Goal: Navigation & Orientation: Find specific page/section

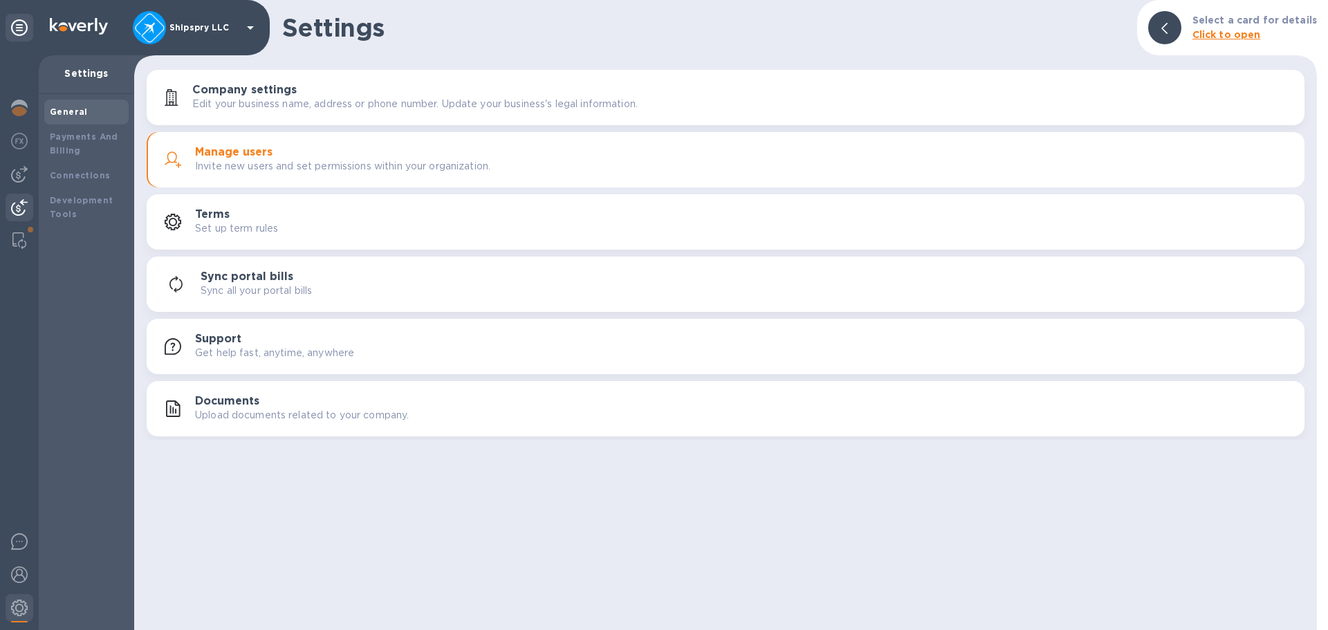
click at [19, 204] on img at bounding box center [19, 207] width 17 height 17
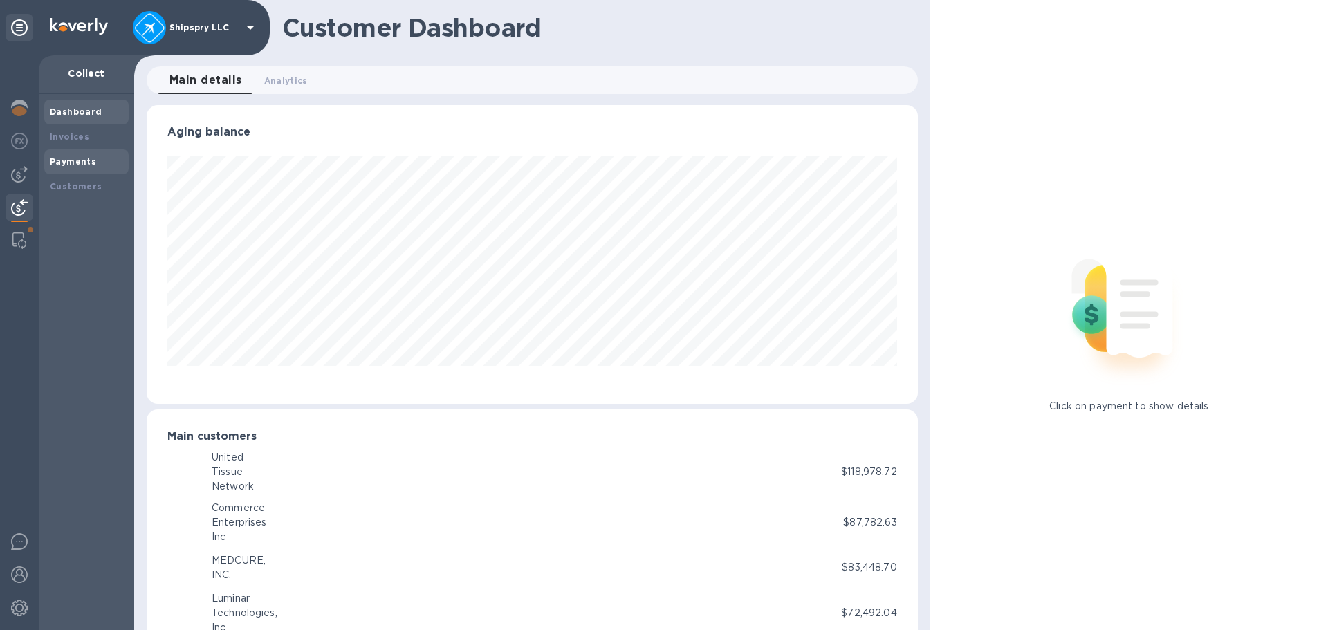
scroll to position [691417, 690950]
click at [59, 157] on b "Payments" at bounding box center [73, 161] width 46 height 10
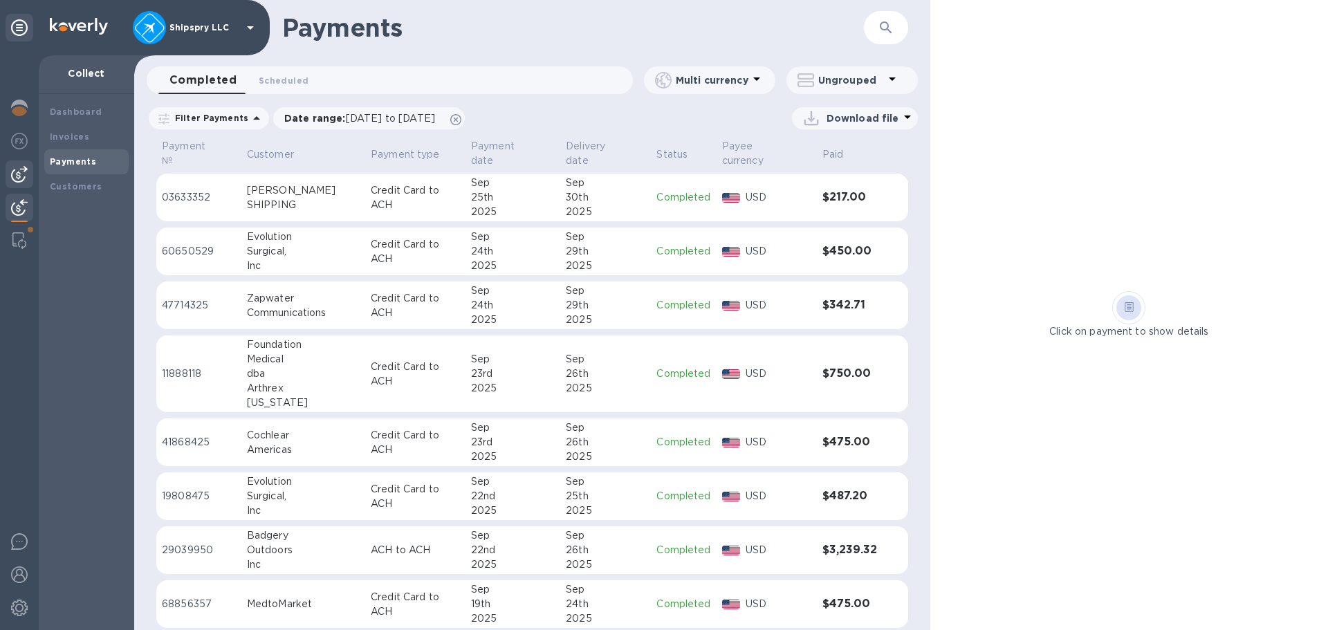
click at [12, 172] on img at bounding box center [19, 174] width 17 height 17
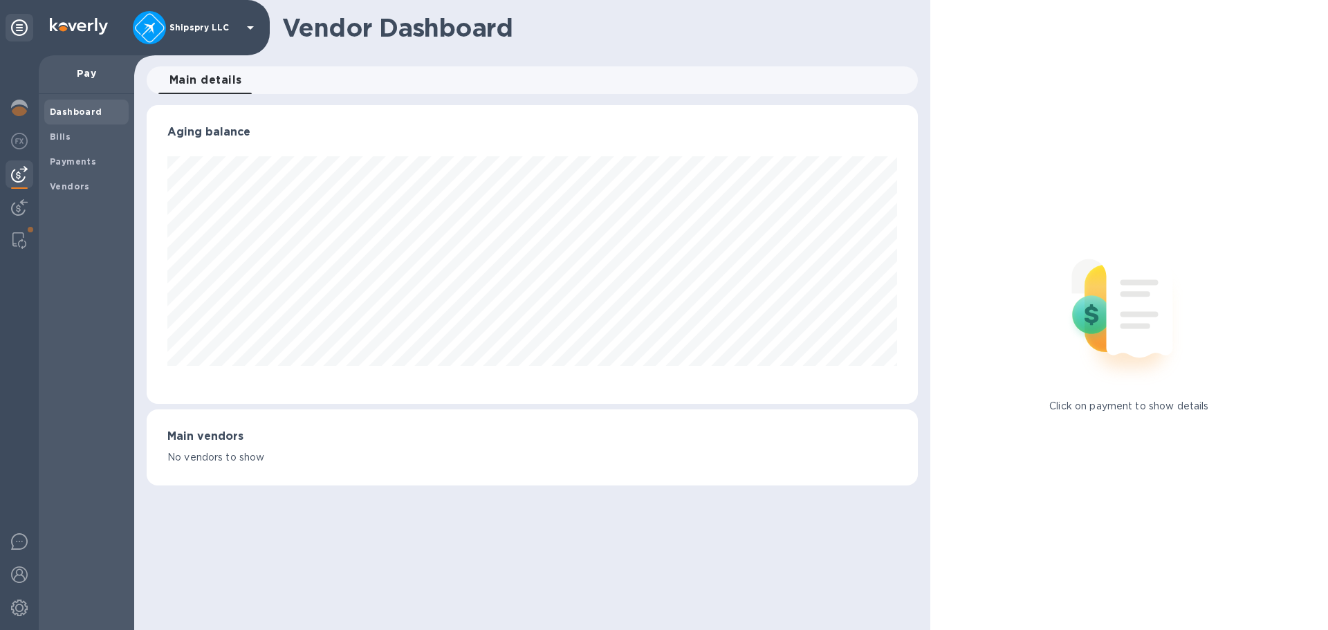
scroll to position [299, 771]
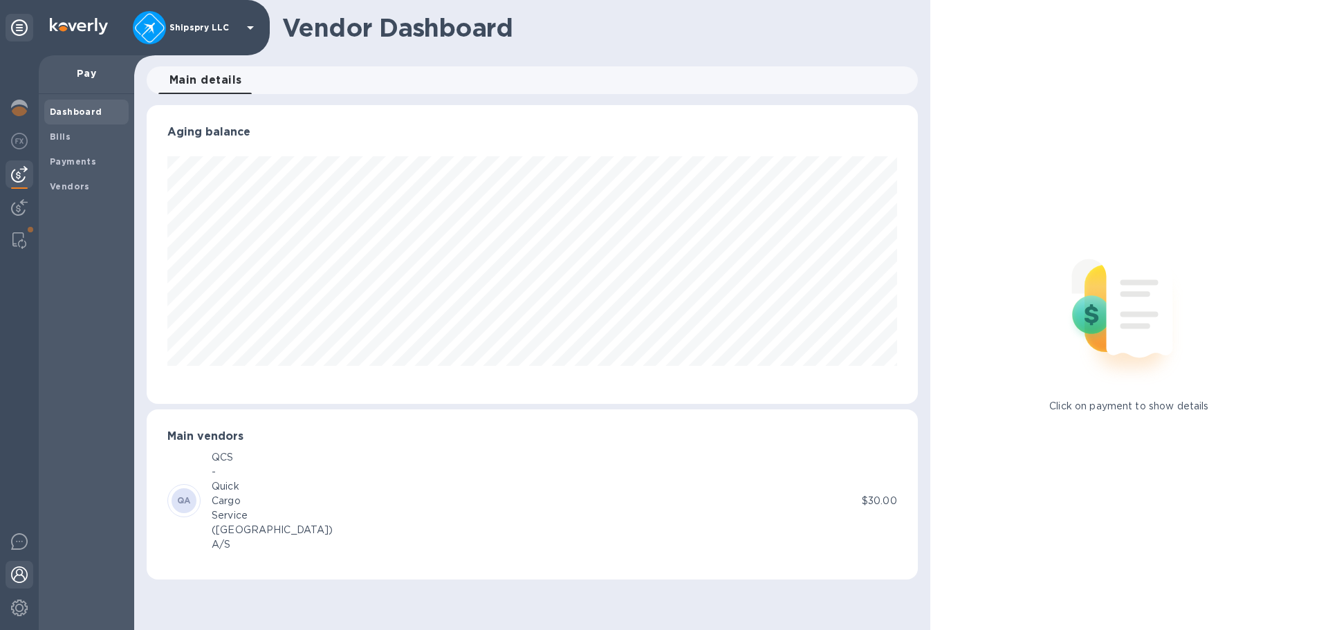
click at [8, 571] on div at bounding box center [20, 576] width 28 height 30
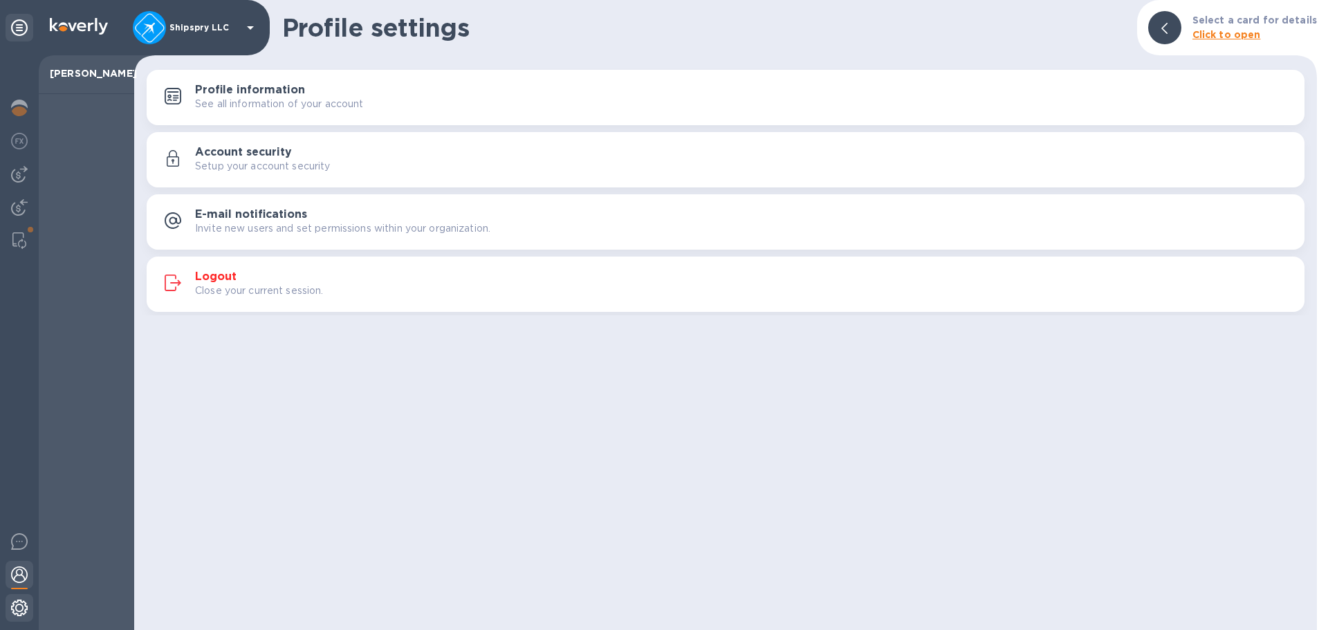
click at [26, 604] on div at bounding box center [20, 609] width 28 height 30
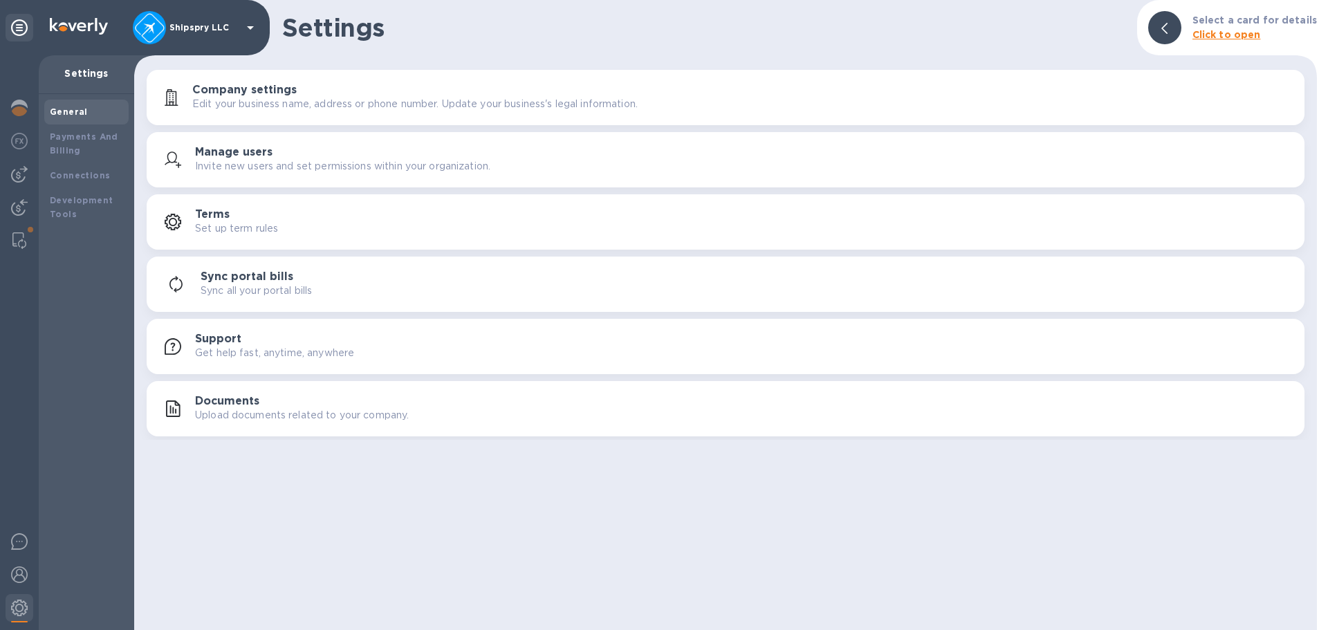
click at [268, 153] on h3 "Manage users" at bounding box center [233, 152] width 77 height 13
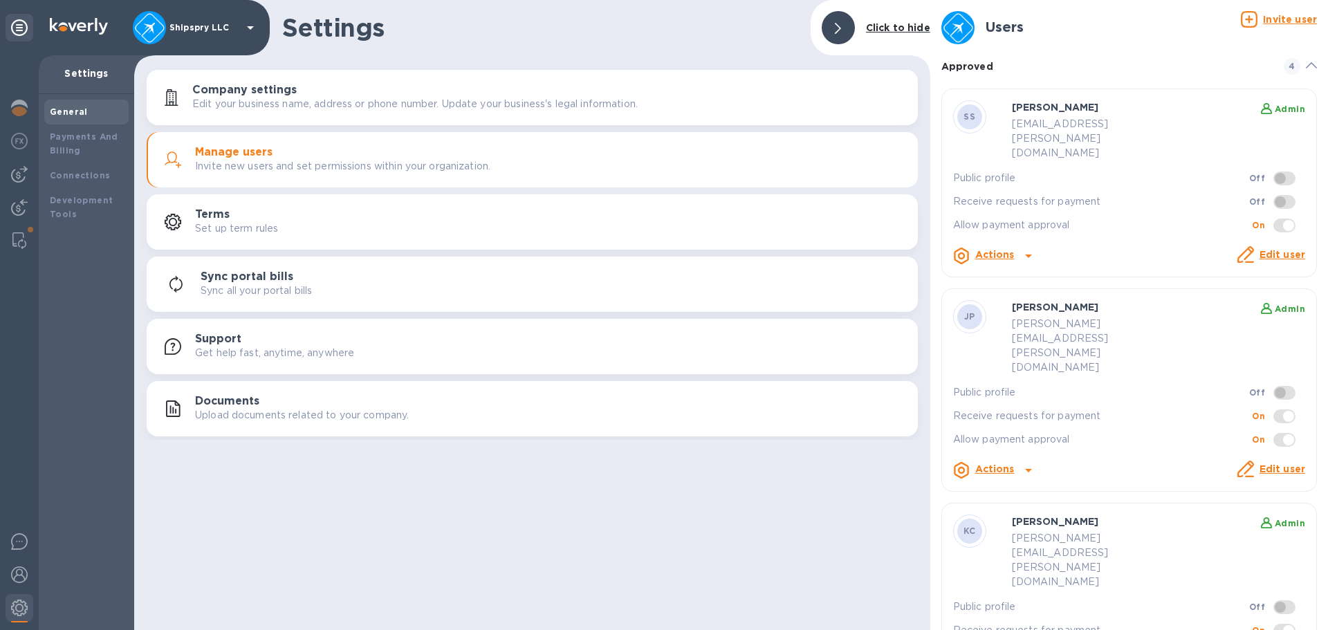
click at [847, 22] on div at bounding box center [838, 27] width 33 height 33
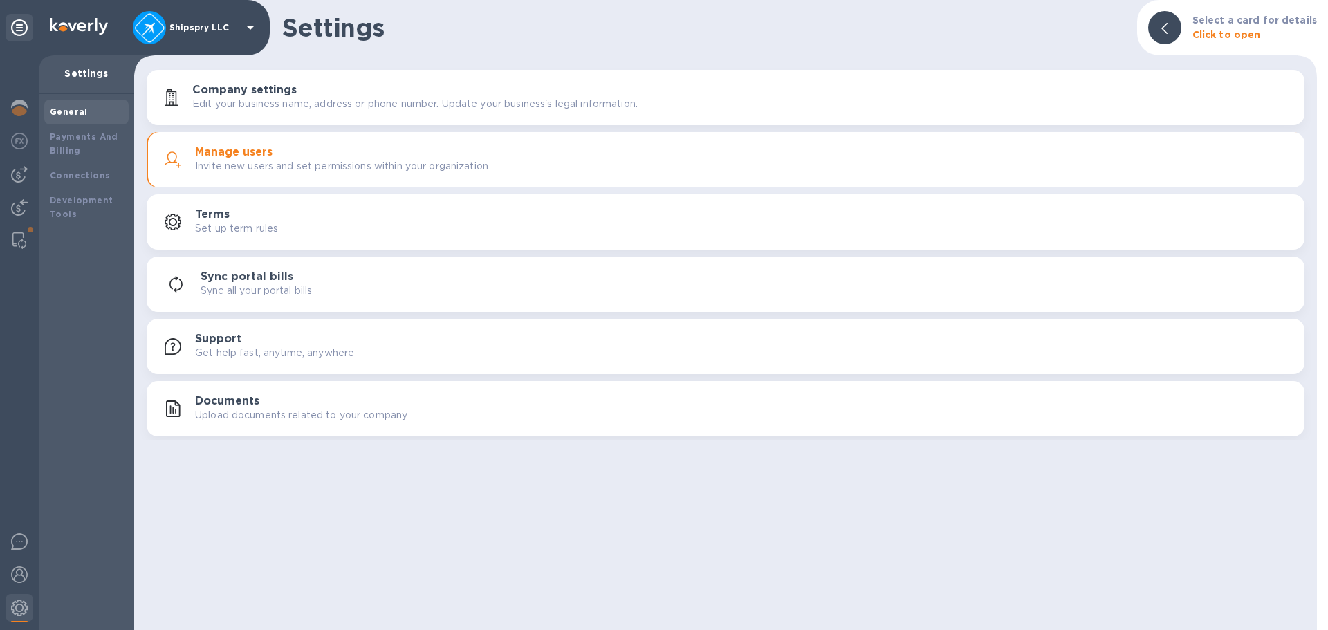
click at [279, 510] on div "Settings Select a card for details Click to open Company settings Edit your bus…" at bounding box center [725, 315] width 1183 height 630
click at [463, 40] on h1 "Settings" at bounding box center [704, 27] width 844 height 29
